Goal: Task Accomplishment & Management: Manage account settings

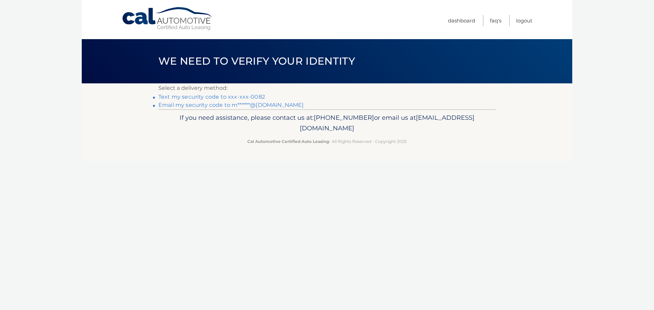
click at [202, 95] on link "Text my security code to xxx-xxx-0082" at bounding box center [211, 97] width 107 height 6
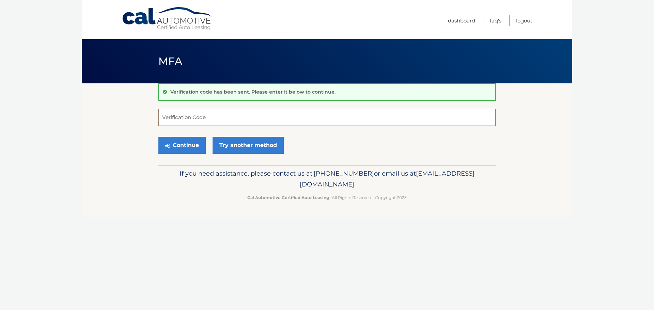
click at [199, 115] on input "Verification Code" at bounding box center [326, 117] width 337 height 17
type input "771270"
click at [183, 144] on button "Continue" at bounding box center [181, 145] width 47 height 17
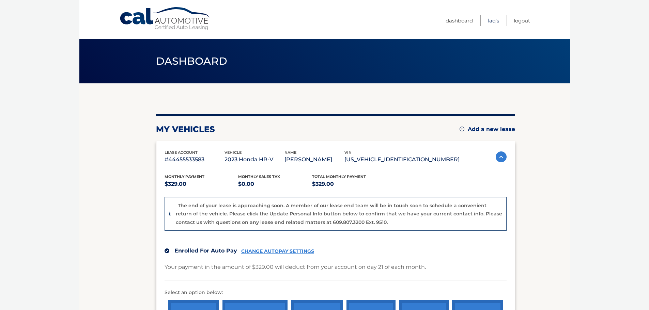
click at [491, 20] on link "FAQ's" at bounding box center [493, 20] width 12 height 11
